Goal: Information Seeking & Learning: Learn about a topic

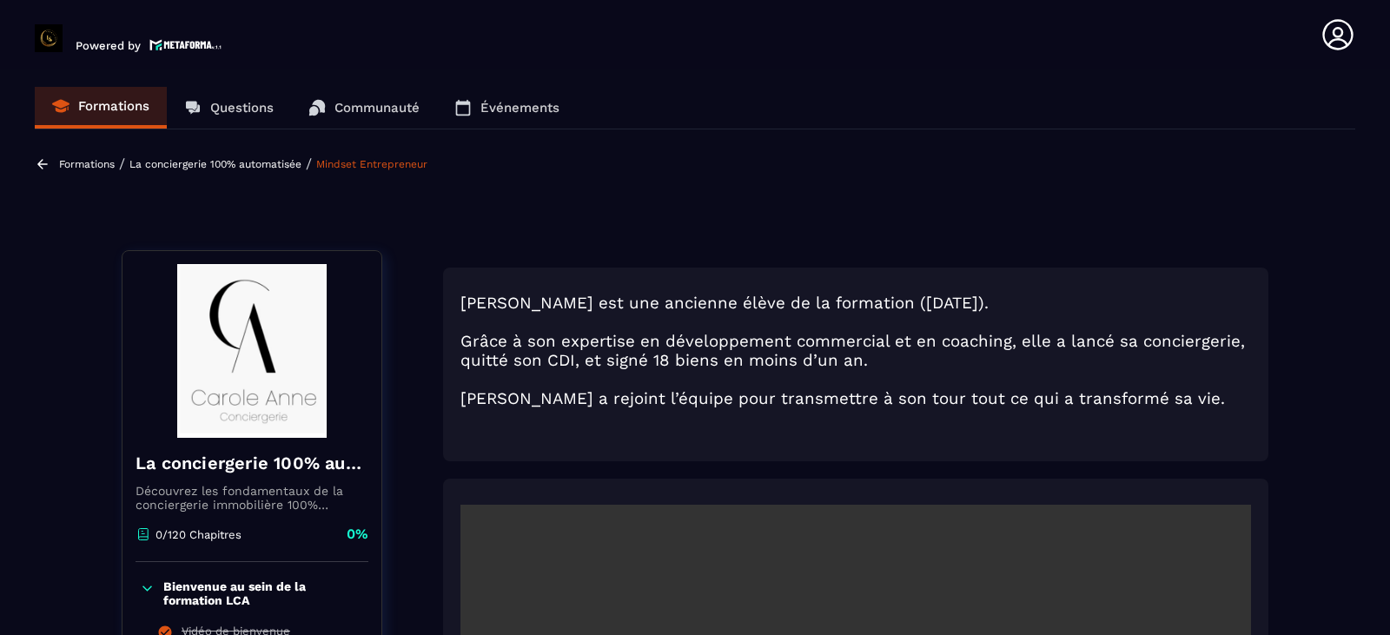
scroll to position [621, 0]
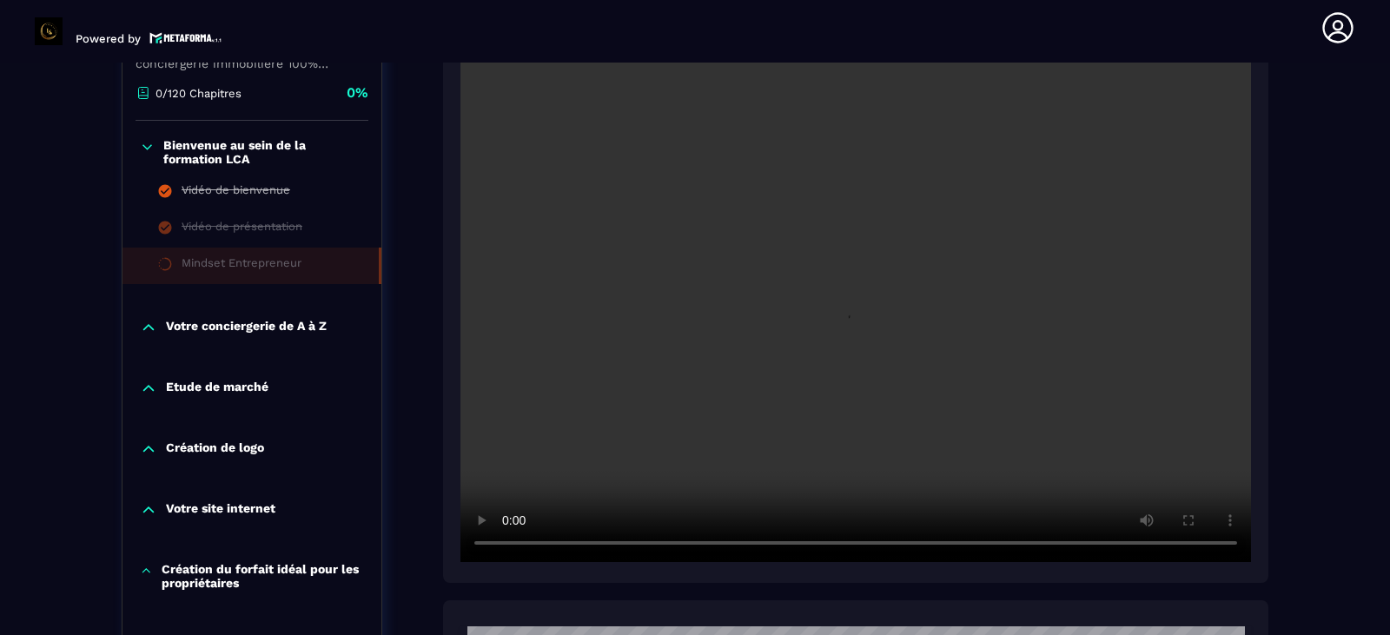
click at [174, 385] on p "Etude de marché" at bounding box center [217, 388] width 102 height 17
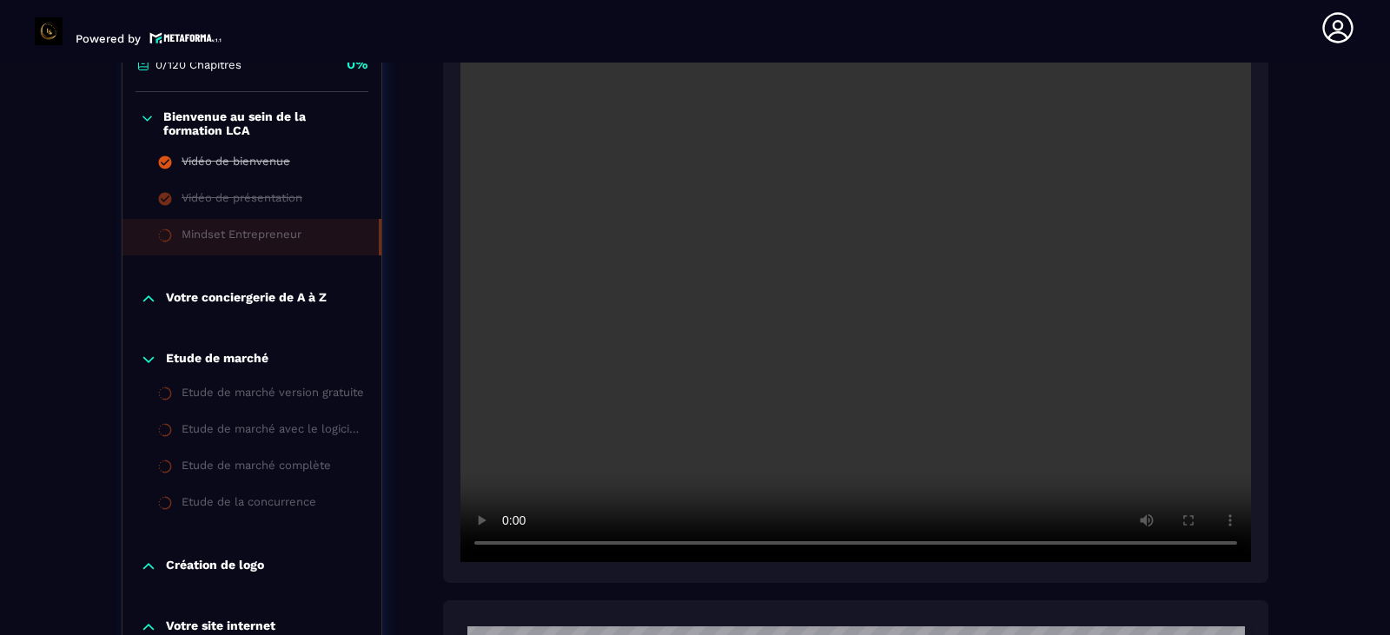
click at [222, 351] on p "Etude de marché" at bounding box center [217, 359] width 102 height 17
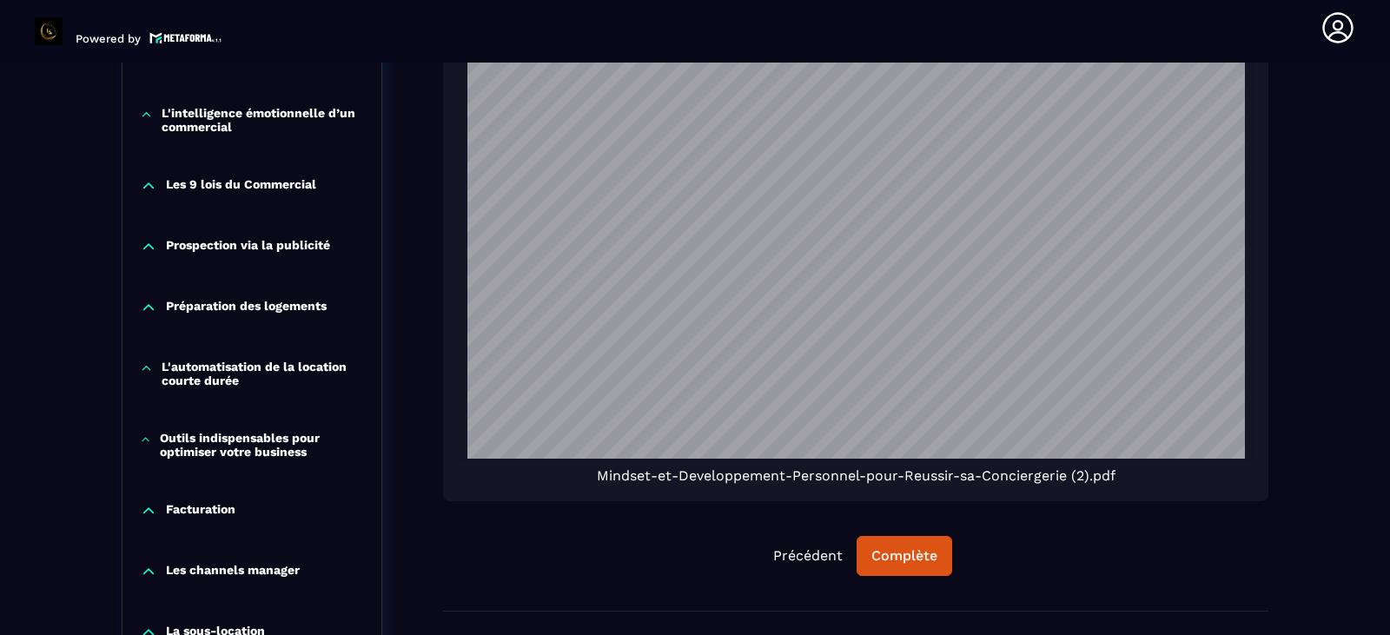
scroll to position [1273, 0]
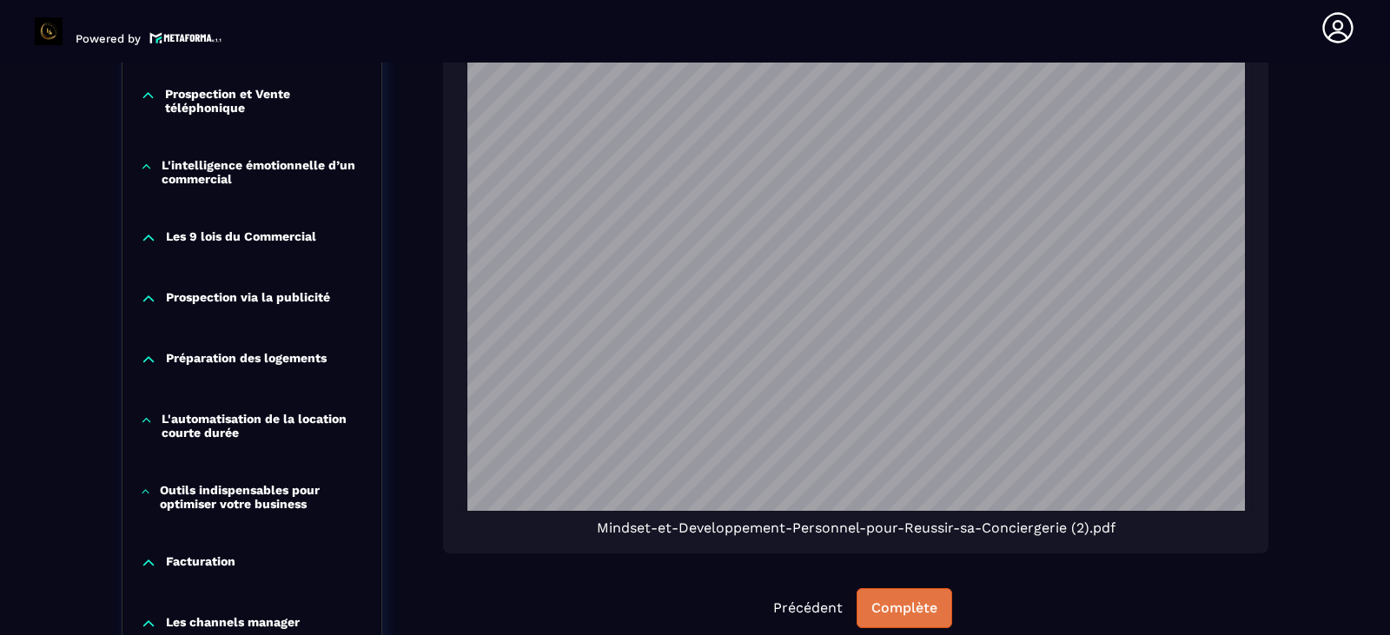
click at [928, 599] on div "Complète" at bounding box center [904, 607] width 66 height 17
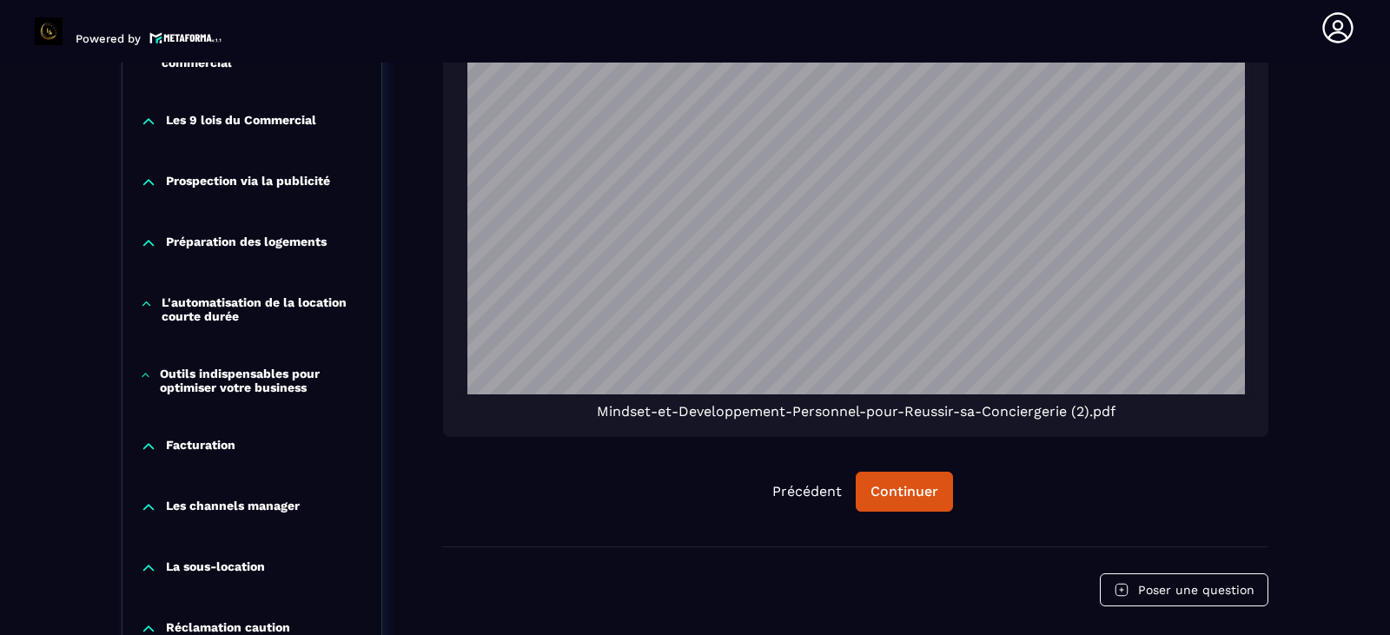
scroll to position [1621, 0]
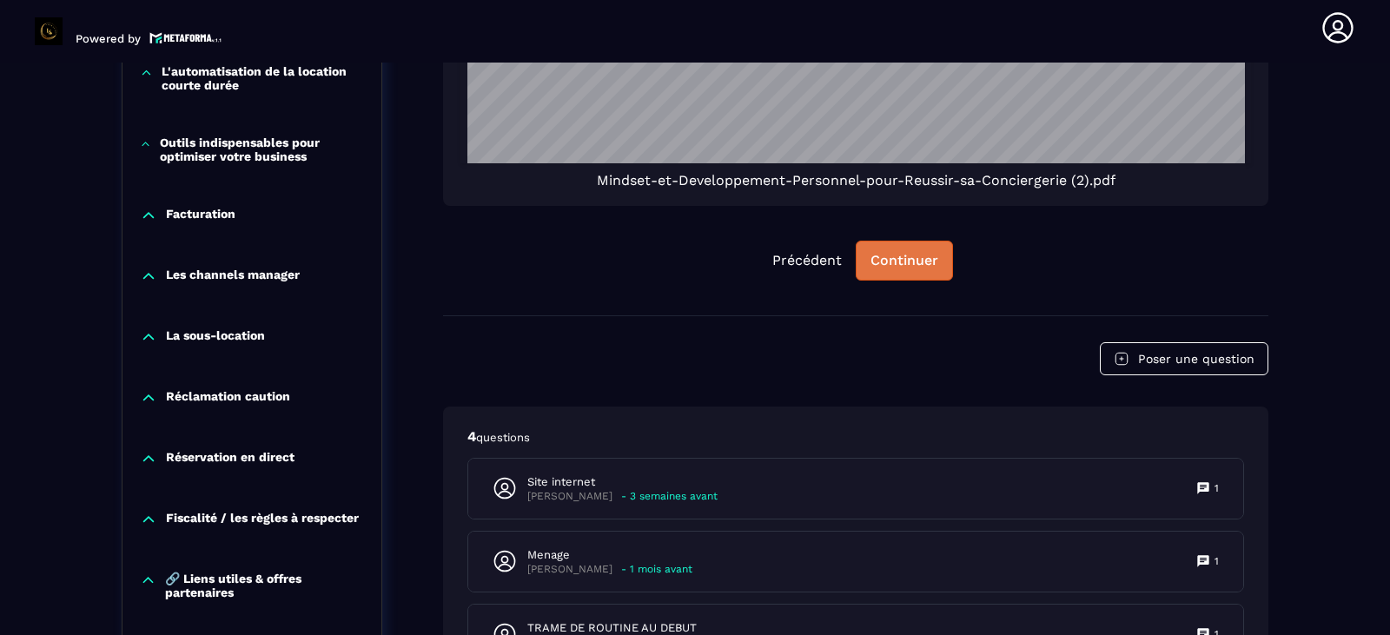
click at [911, 253] on div "Continuer" at bounding box center [904, 260] width 68 height 17
click at [898, 258] on div "Continuer" at bounding box center [904, 260] width 68 height 17
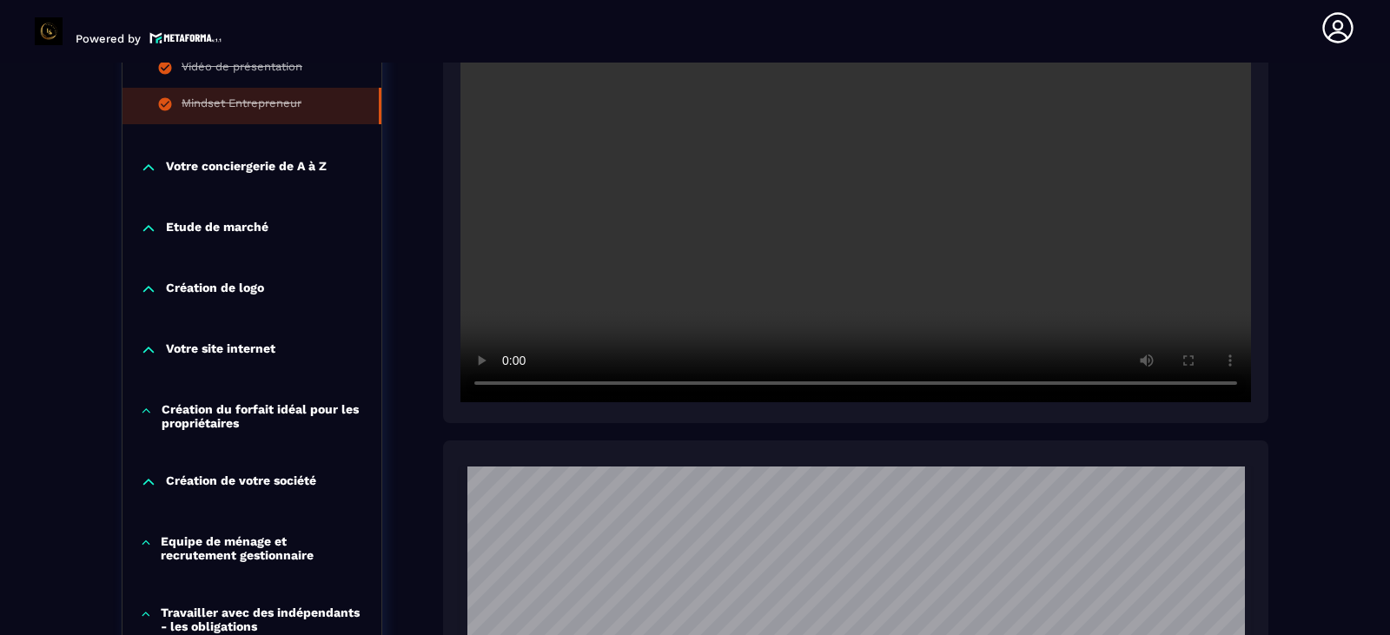
scroll to position [578, 0]
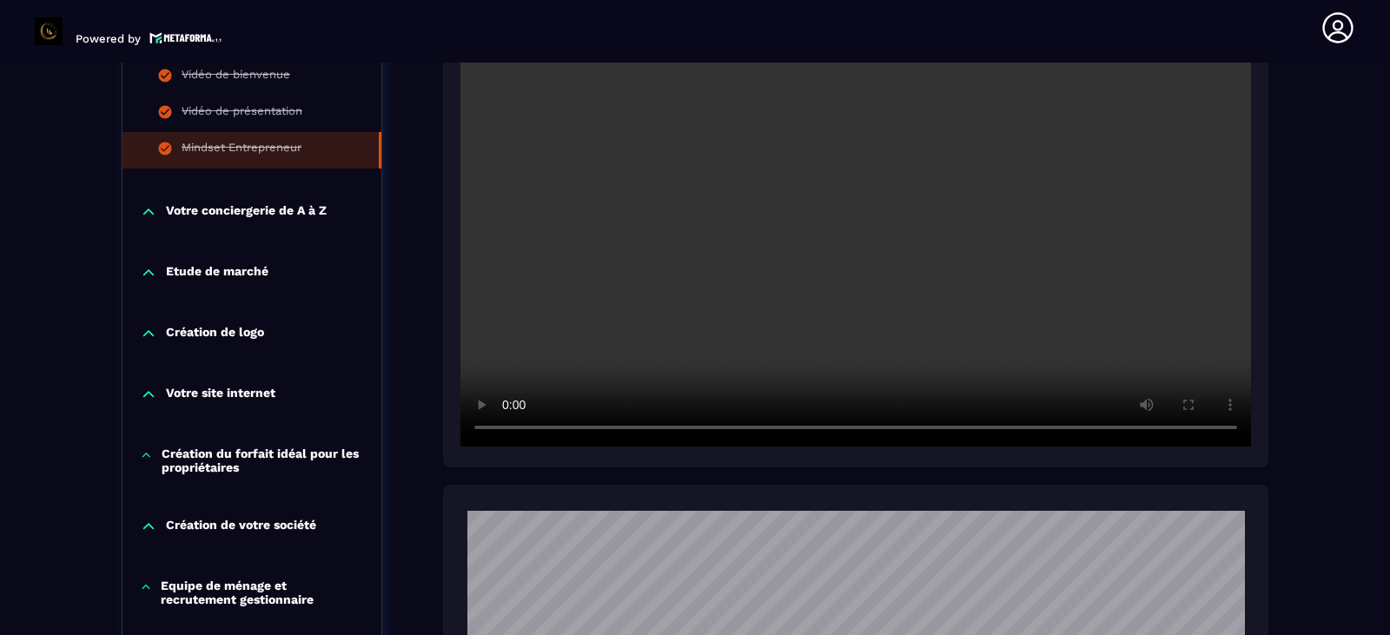
click at [280, 203] on p "Votre conciergerie de A à Z" at bounding box center [246, 211] width 161 height 17
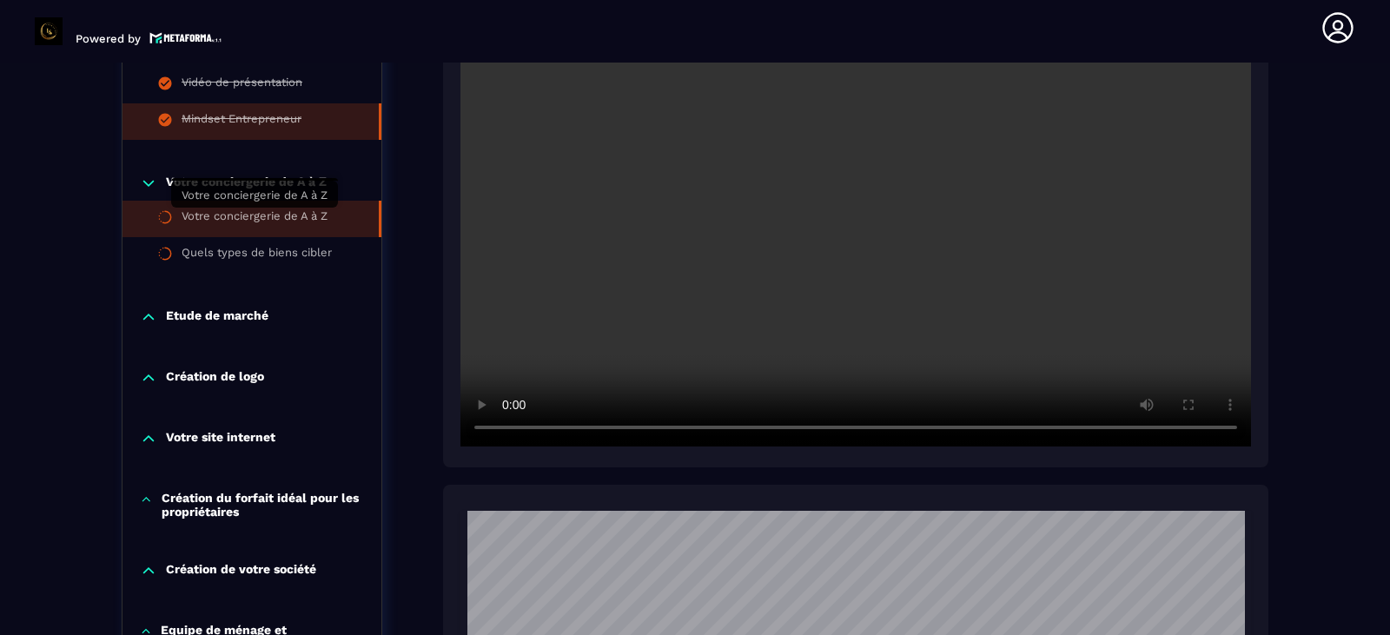
click at [301, 215] on div "Votre conciergerie de A à Z" at bounding box center [255, 218] width 146 height 19
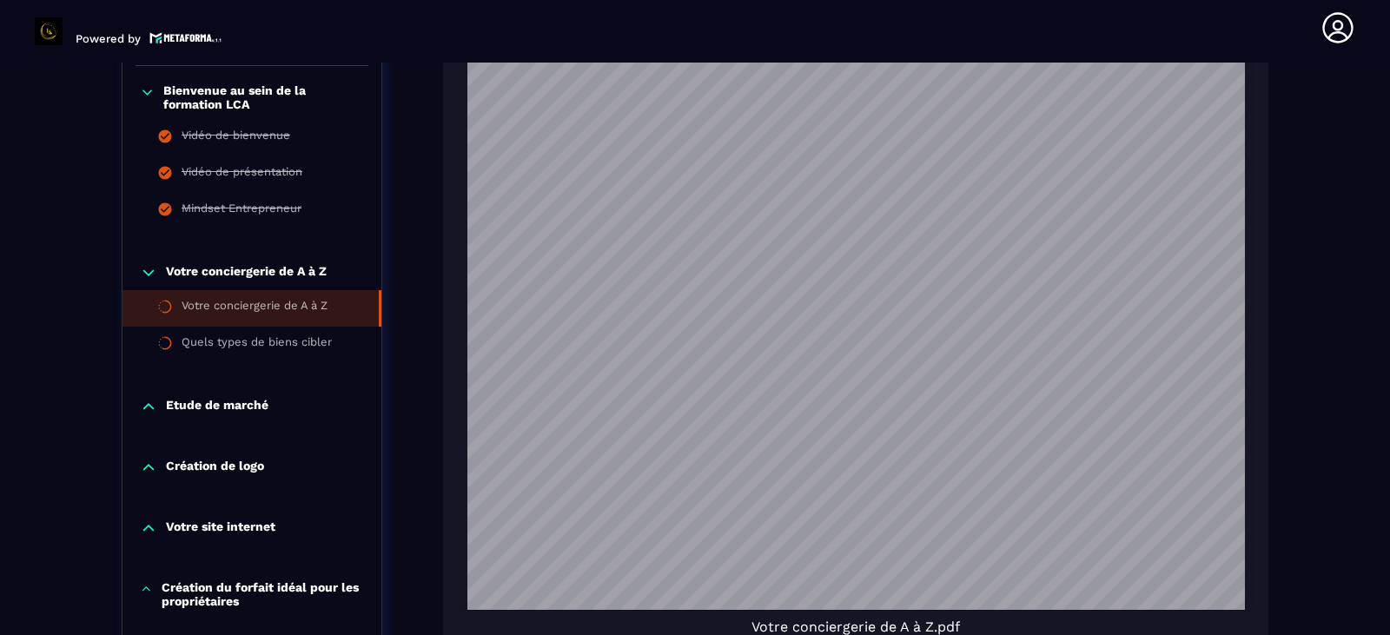
scroll to position [1390, 0]
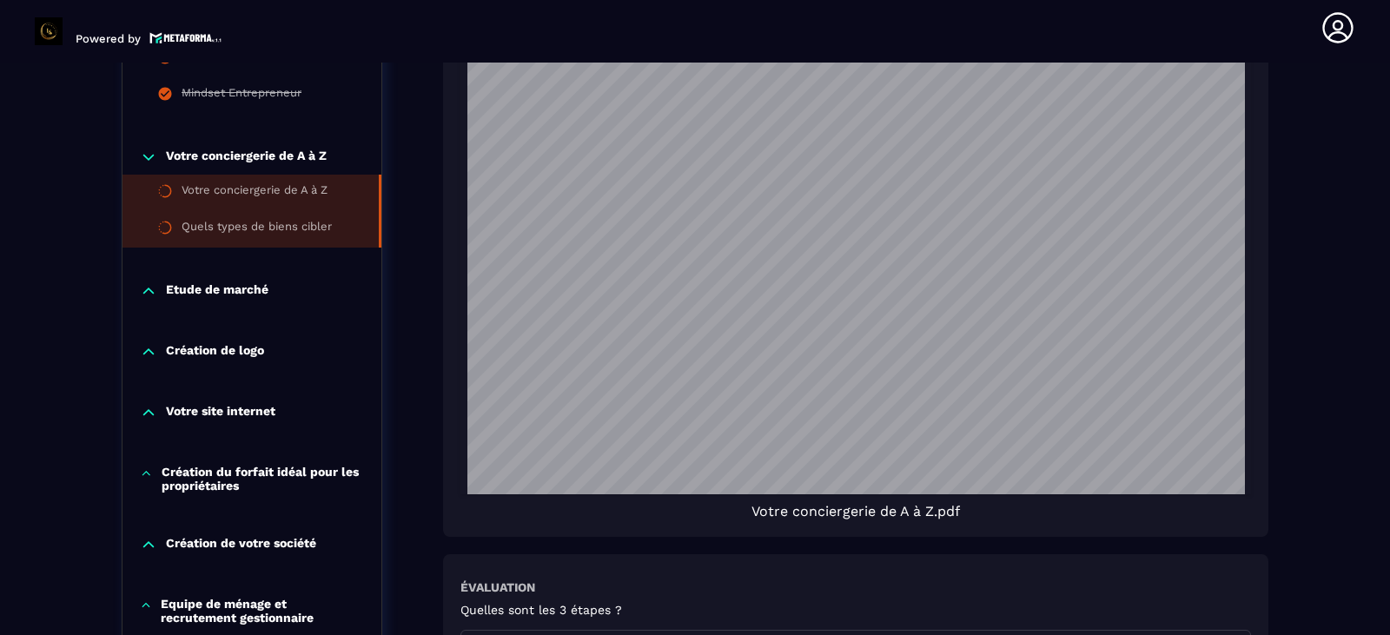
click at [307, 223] on div "Quels types de biens cibler" at bounding box center [257, 229] width 150 height 19
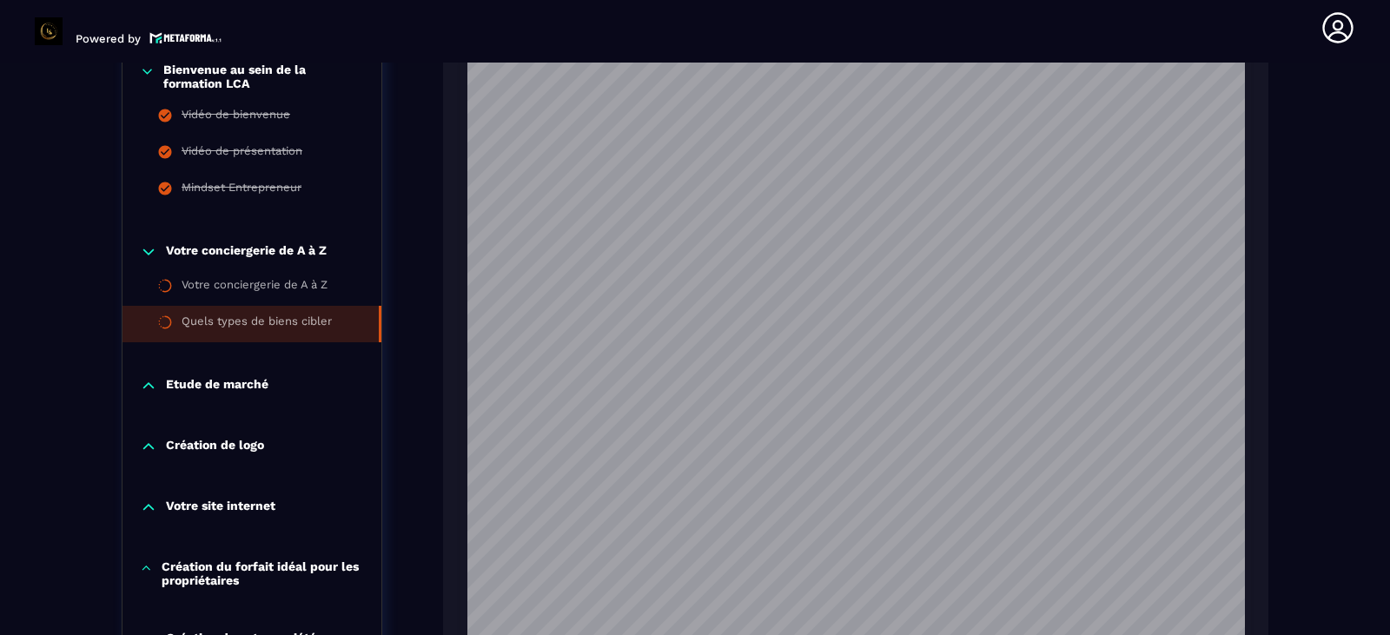
scroll to position [1042, 0]
click at [148, 245] on icon at bounding box center [148, 250] width 17 height 17
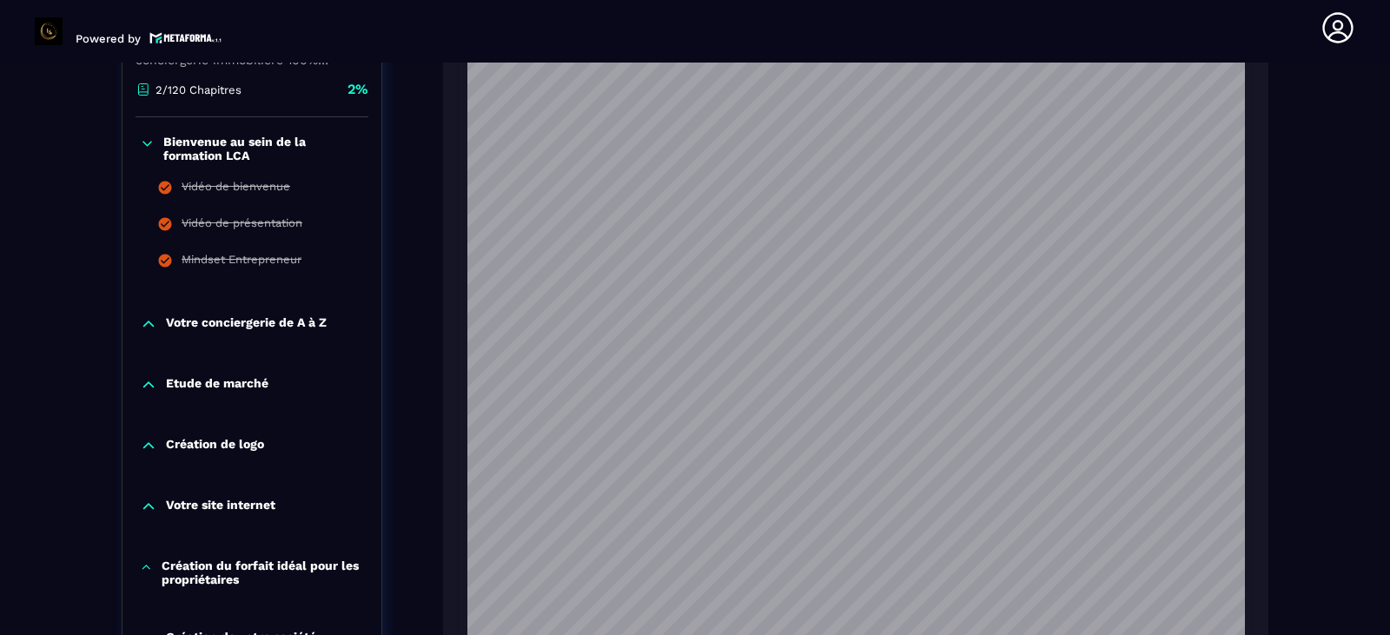
click at [143, 379] on icon at bounding box center [148, 384] width 17 height 17
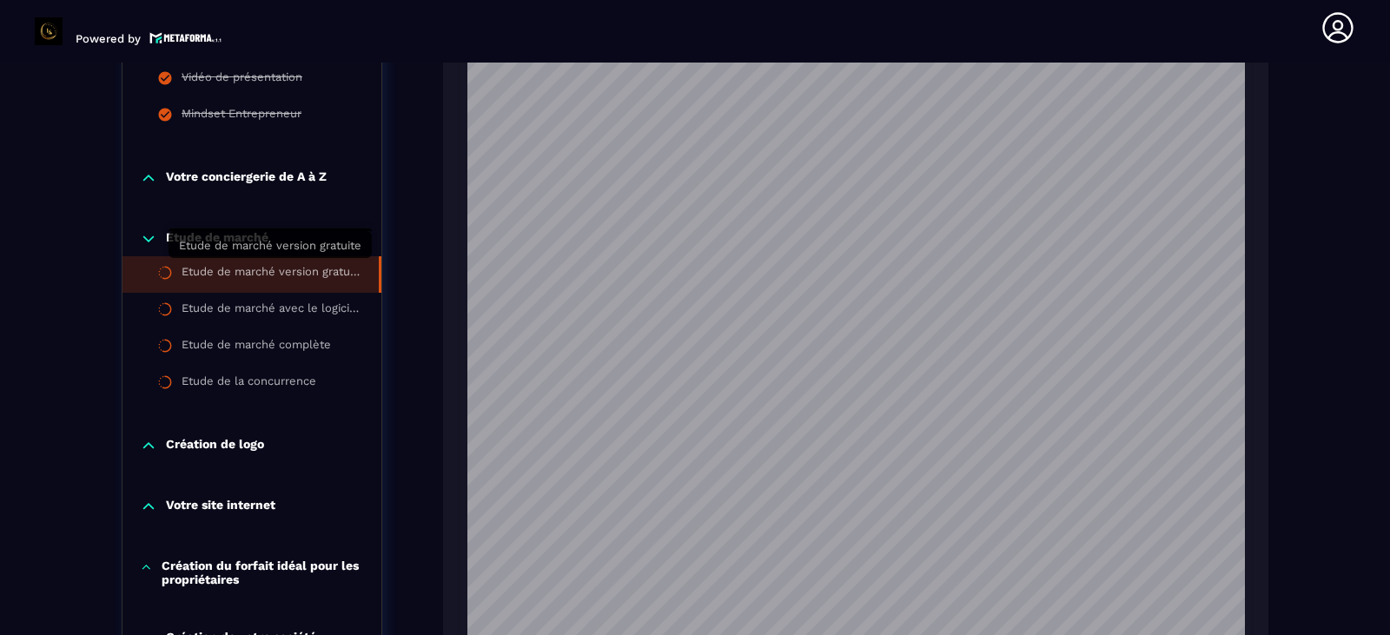
click at [344, 270] on div "Etude de marché version gratuite" at bounding box center [272, 274] width 180 height 19
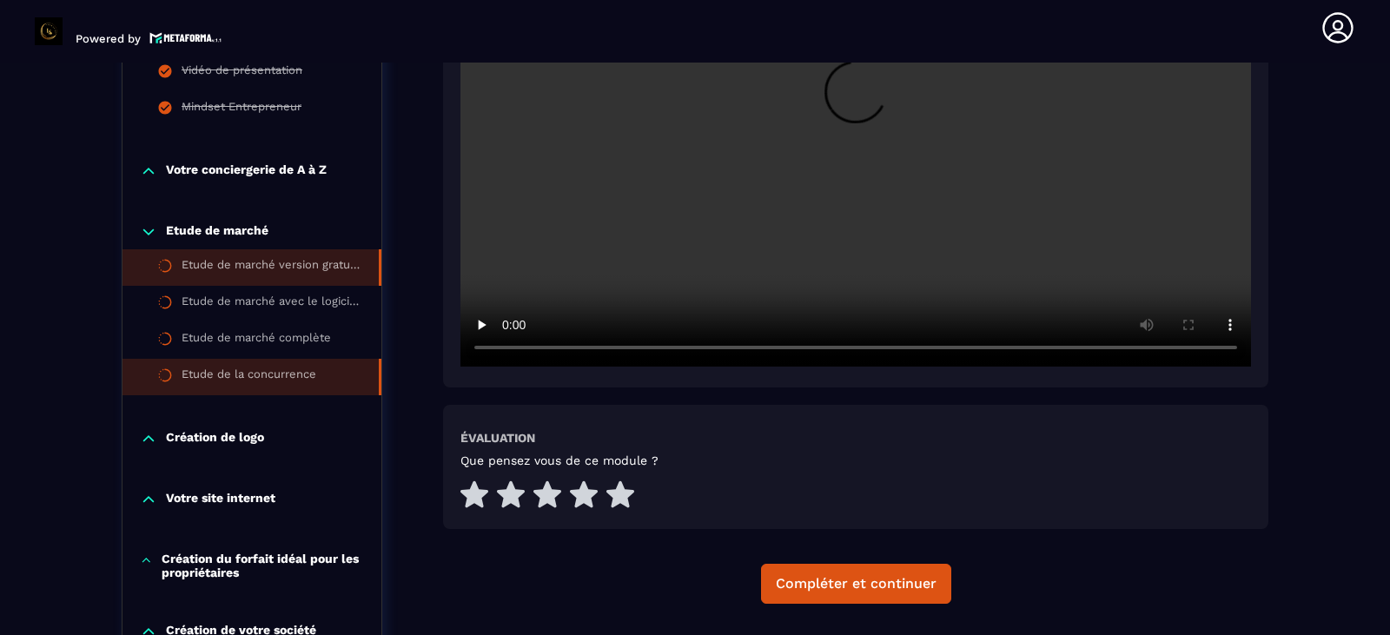
scroll to position [644, 0]
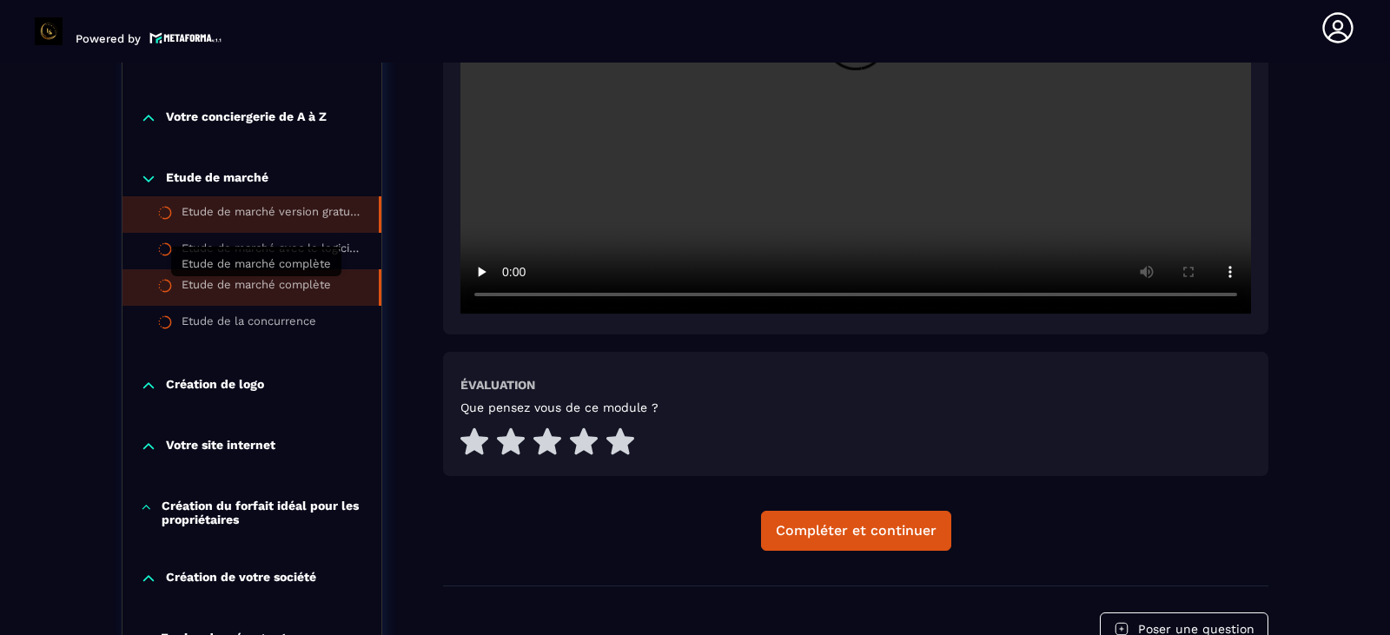
click at [305, 291] on div "Etude de marché complète" at bounding box center [256, 287] width 149 height 19
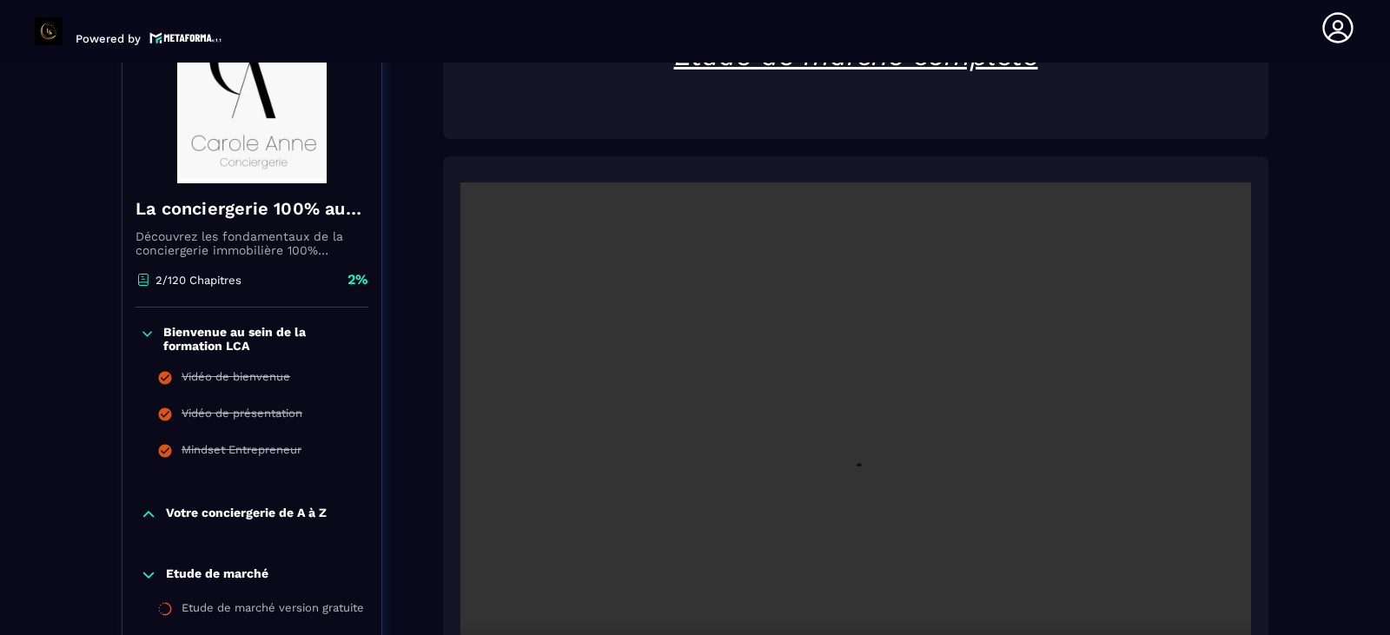
scroll to position [412, 0]
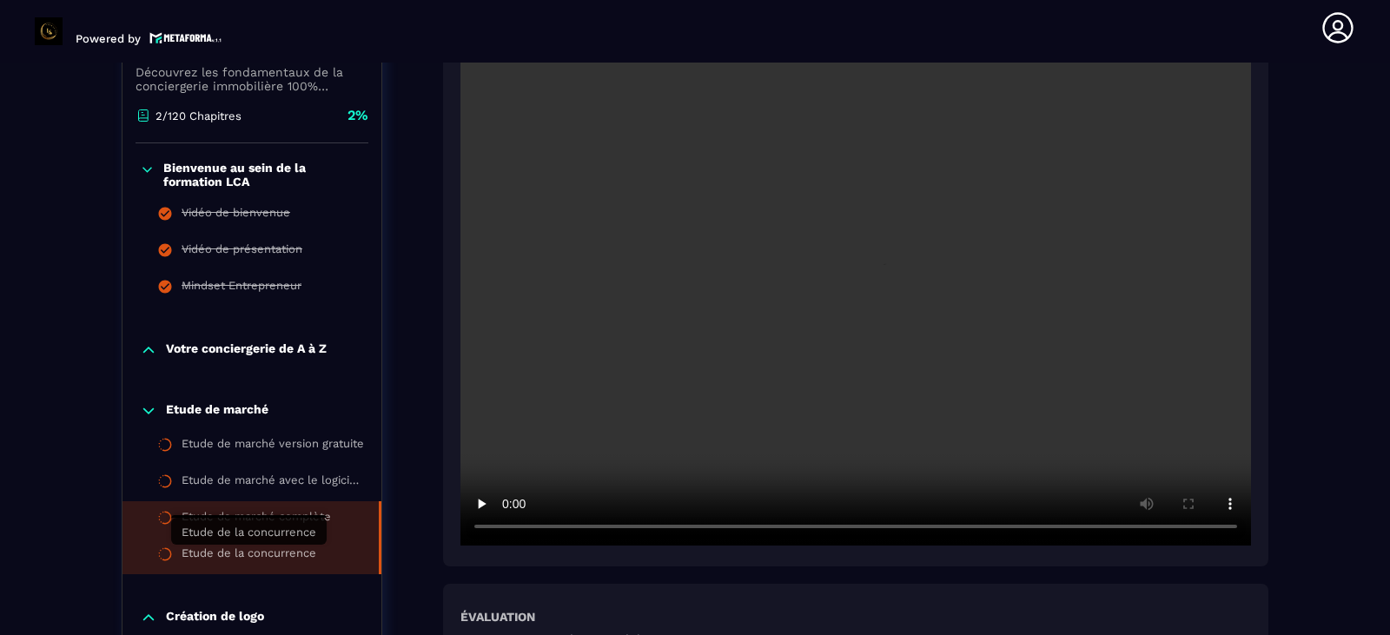
click at [301, 558] on div "Etude de la concurrence" at bounding box center [249, 555] width 135 height 19
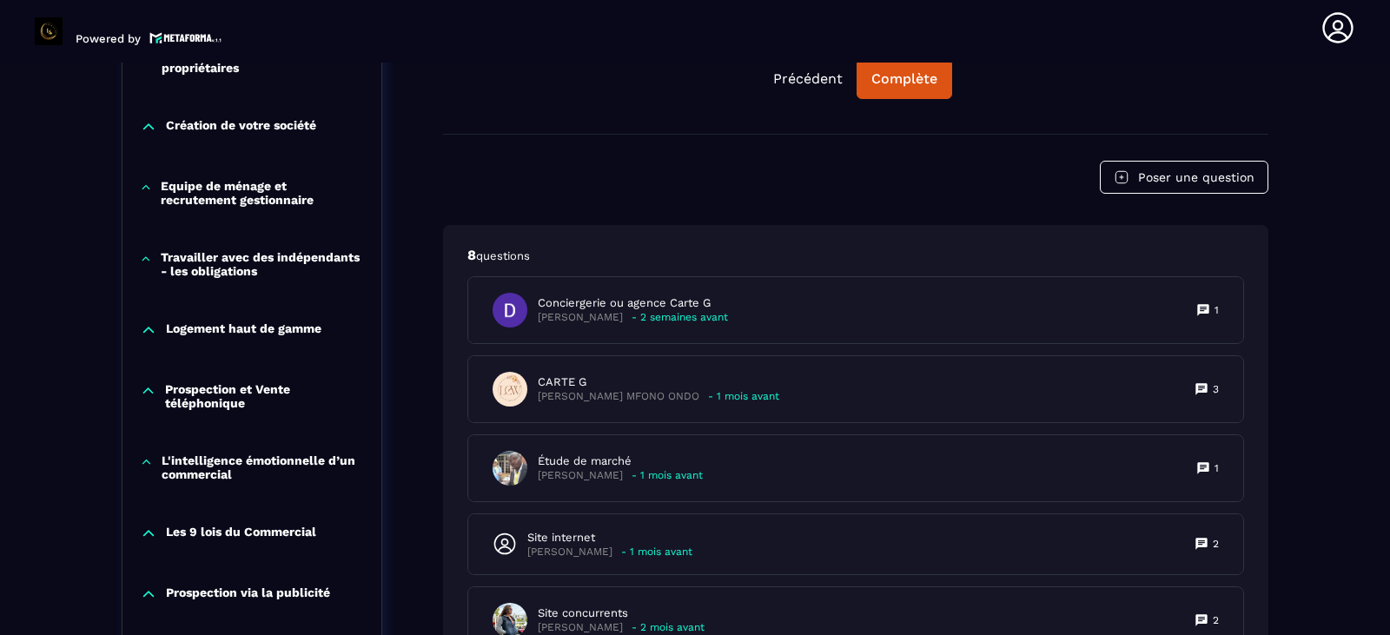
scroll to position [1107, 0]
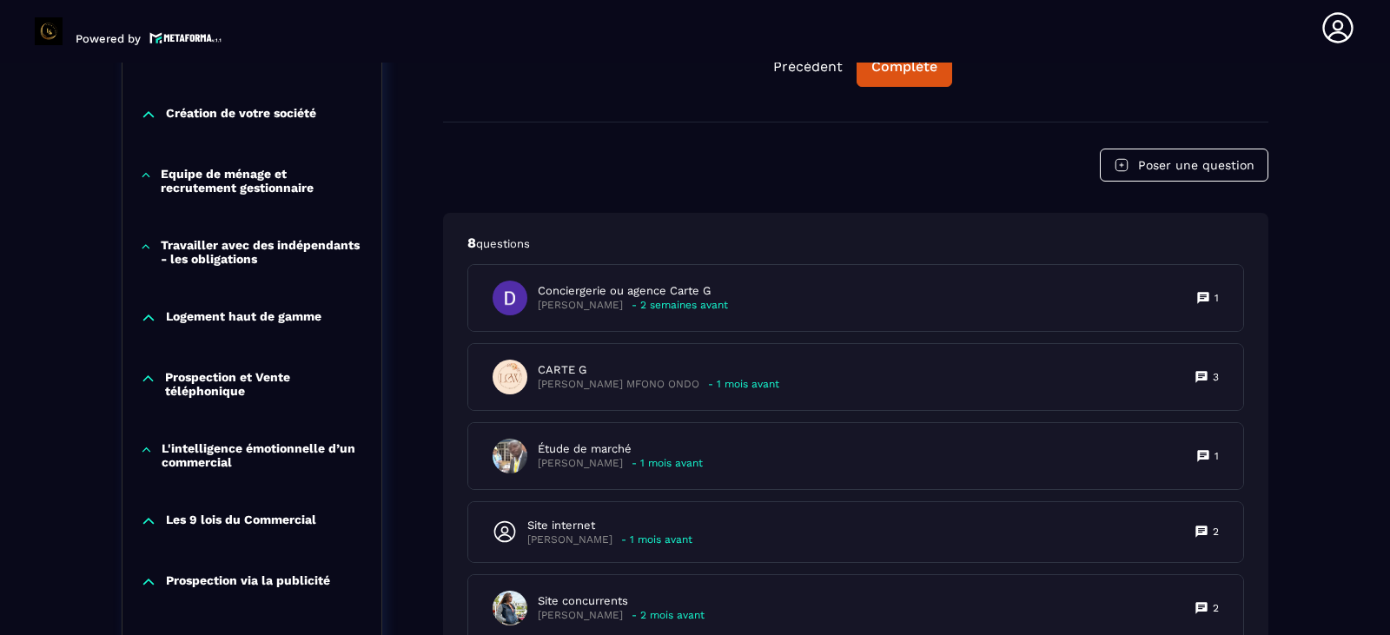
click at [347, 175] on p "Equipe de ménage et recrutement gestionnaire" at bounding box center [262, 181] width 203 height 28
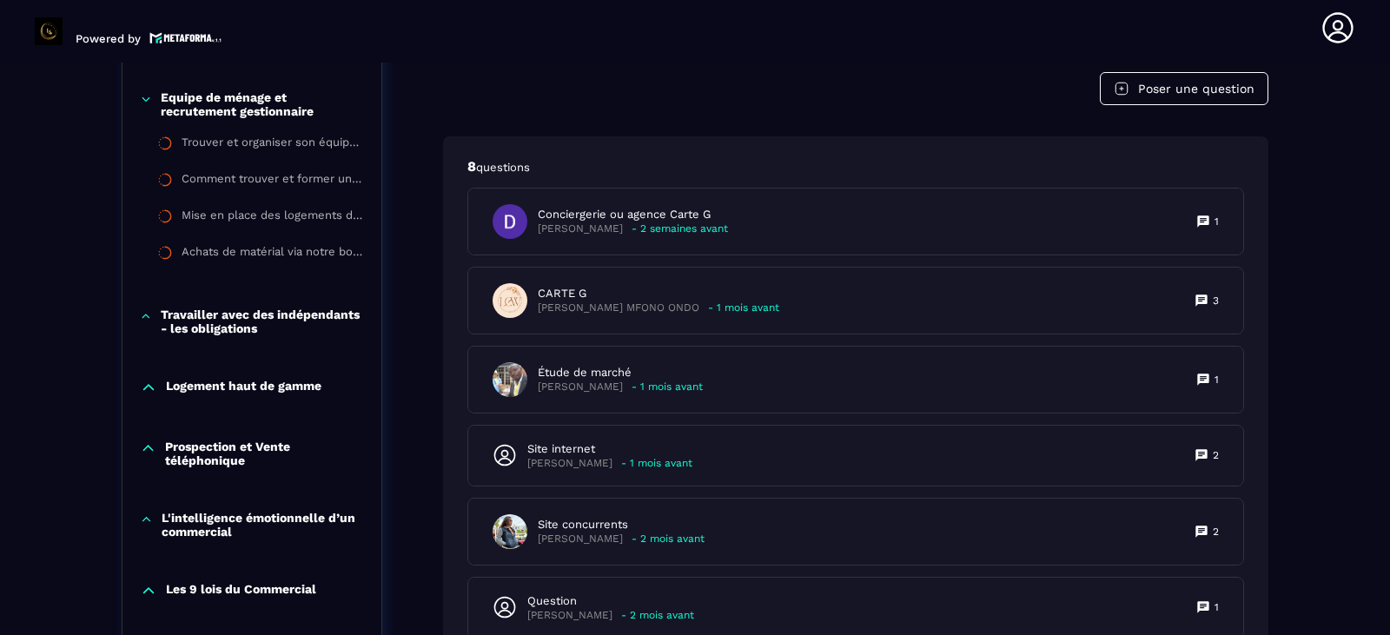
scroll to position [1223, 0]
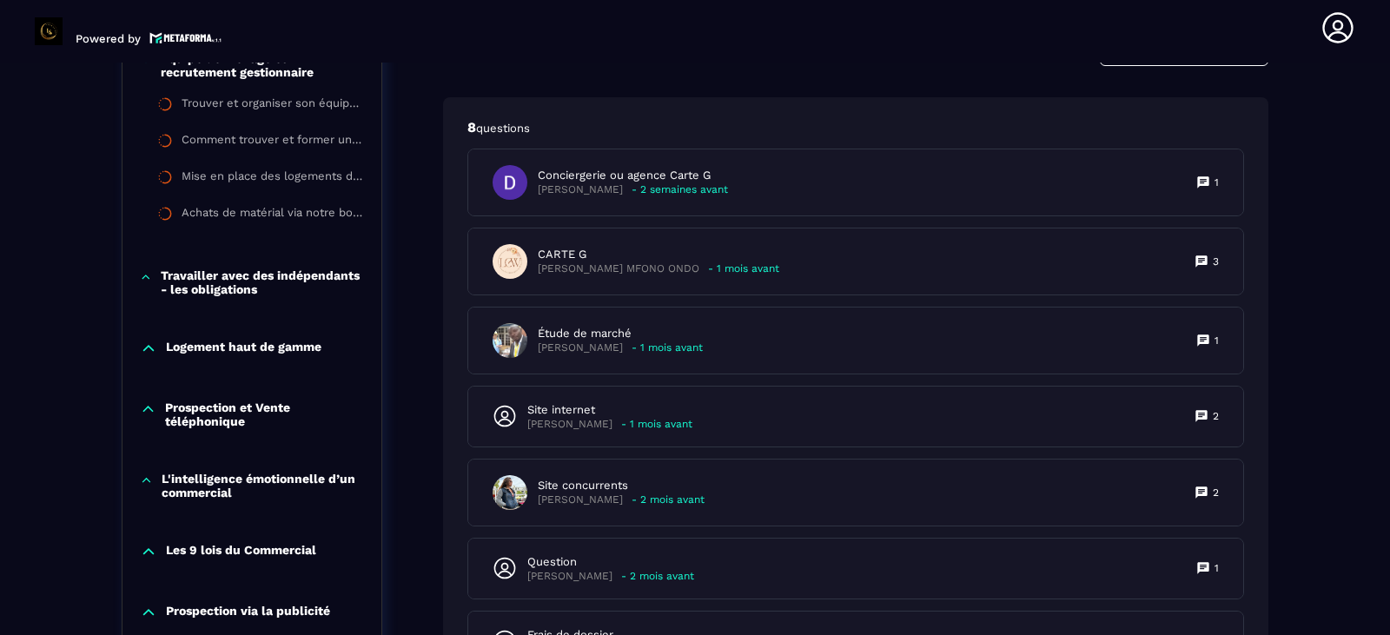
click at [297, 320] on div "Travailler avec des indépendants - les obligations" at bounding box center [251, 286] width 259 height 71
click at [306, 347] on p "Logement haut de gamme" at bounding box center [243, 348] width 155 height 17
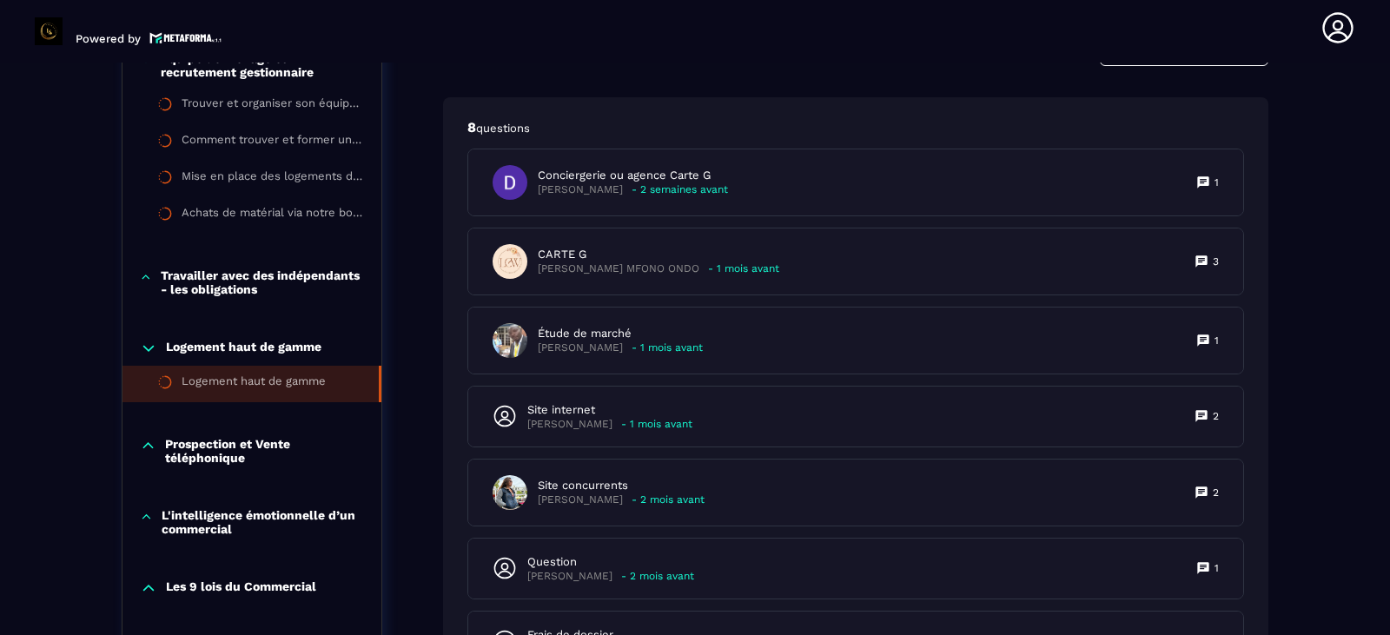
click at [287, 386] on div "Logement haut de gamme" at bounding box center [254, 383] width 144 height 19
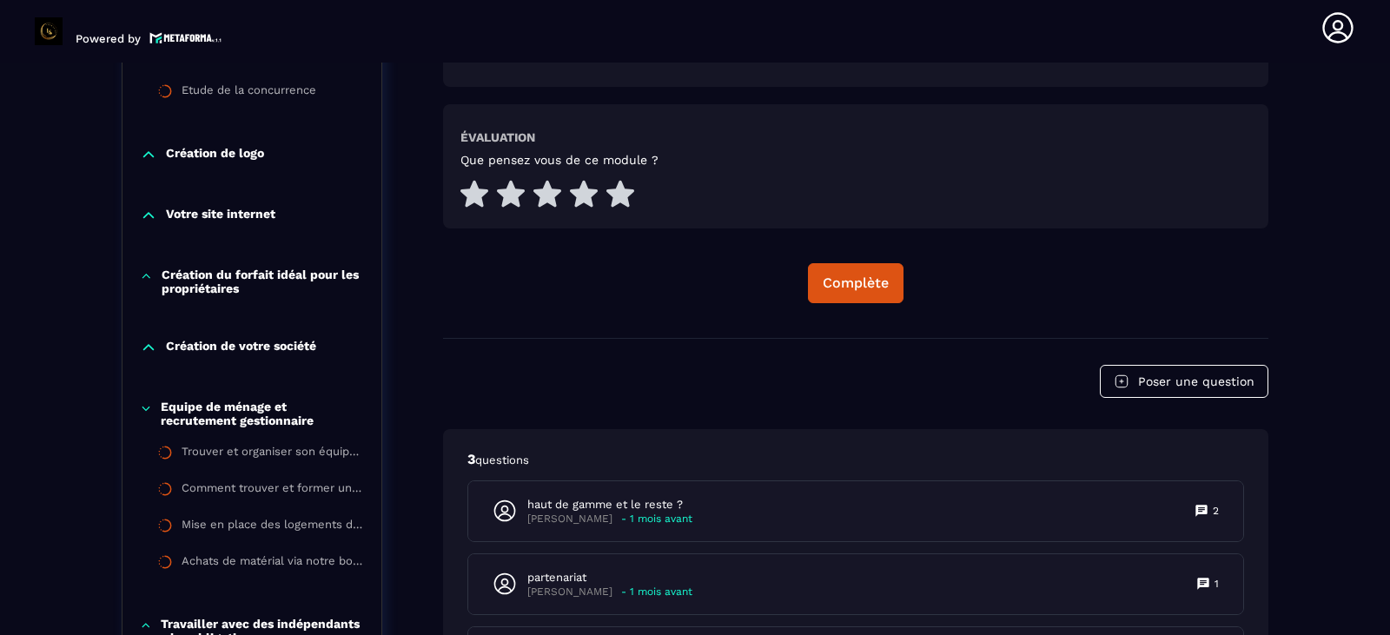
scroll to position [875, 0]
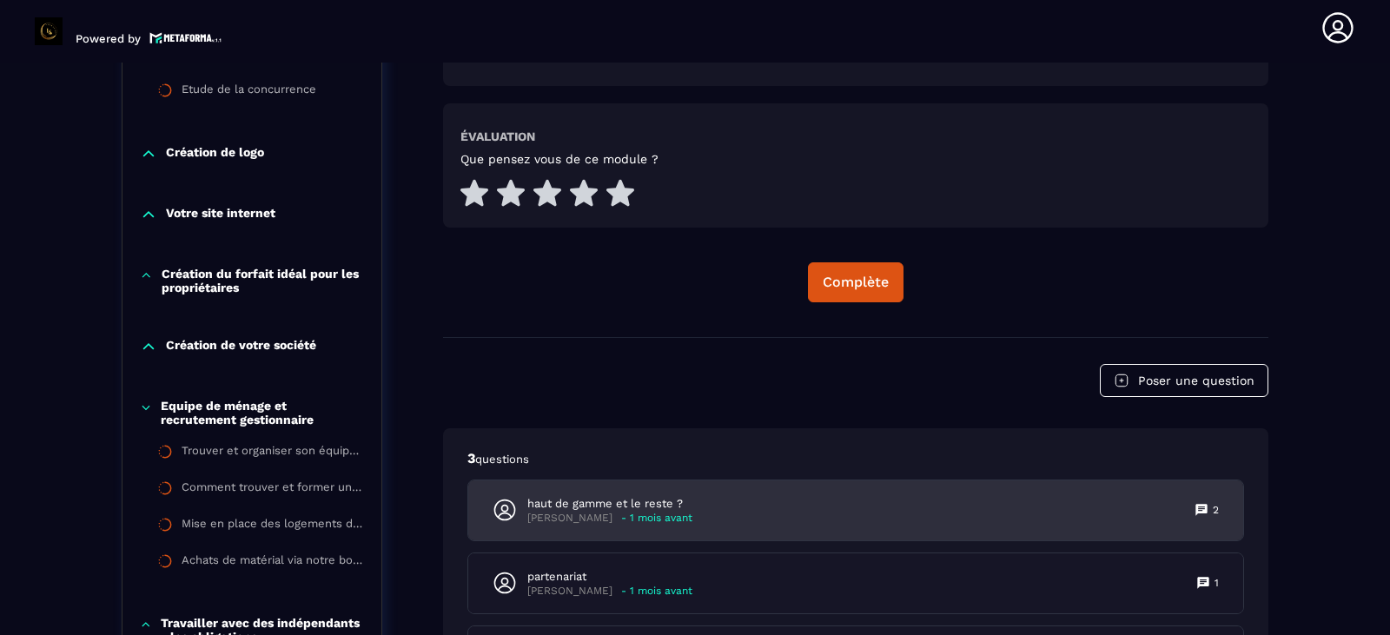
click at [781, 504] on div "haut de gamme et le reste ? [PERSON_NAME] - 1 mois avant 2" at bounding box center [855, 510] width 775 height 60
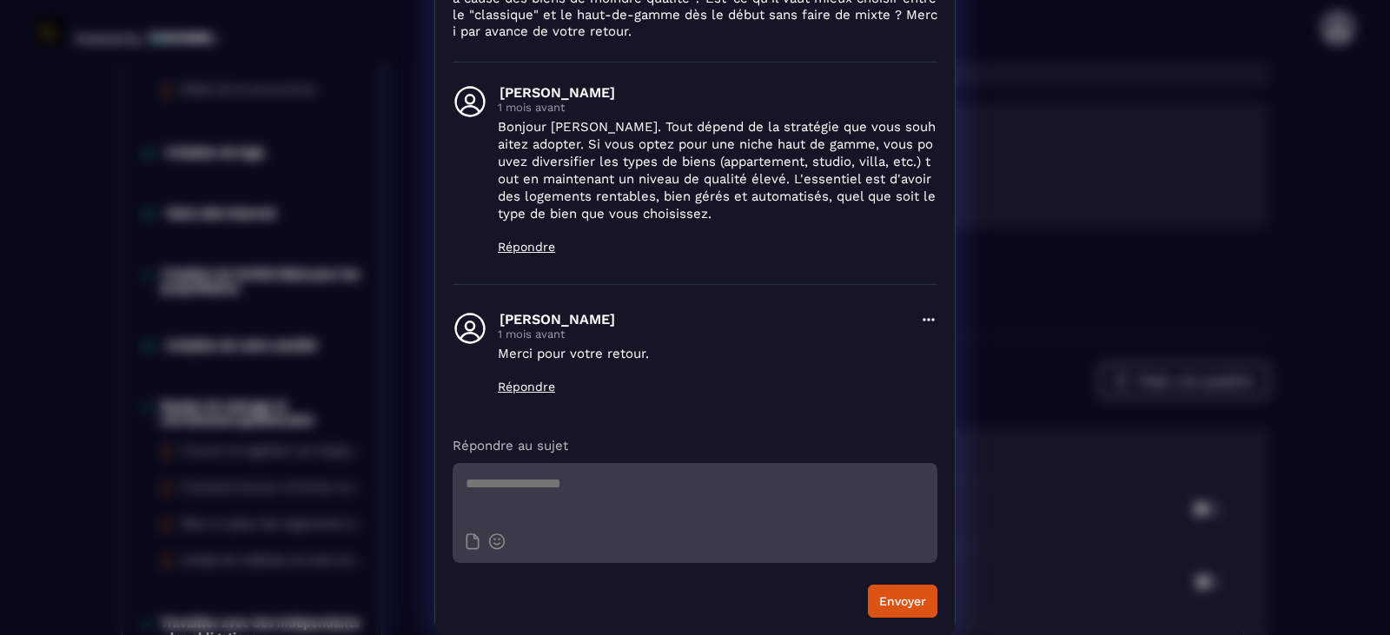
scroll to position [197, 0]
click at [1195, 232] on div "Détails des questions [PERSON_NAME] [DATE] Supprimer haut de gamme et le reste …" at bounding box center [695, 219] width 1390 height 832
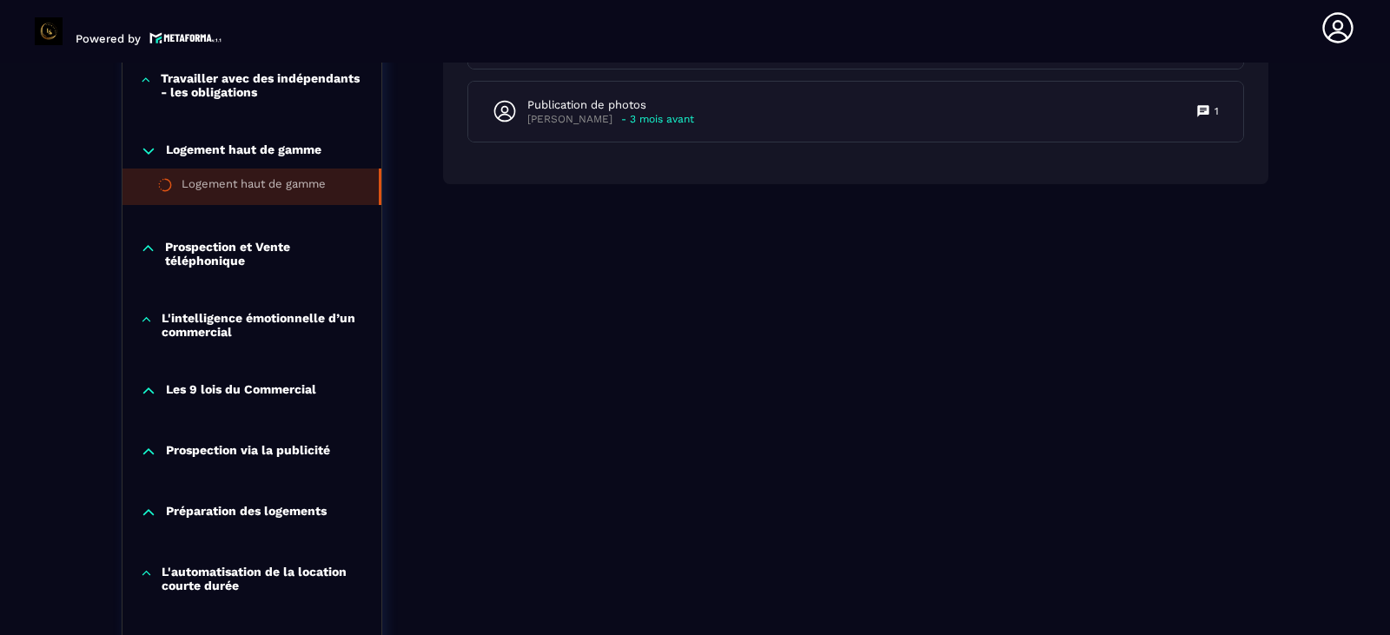
scroll to position [1455, 0]
